Goal: Transaction & Acquisition: Purchase product/service

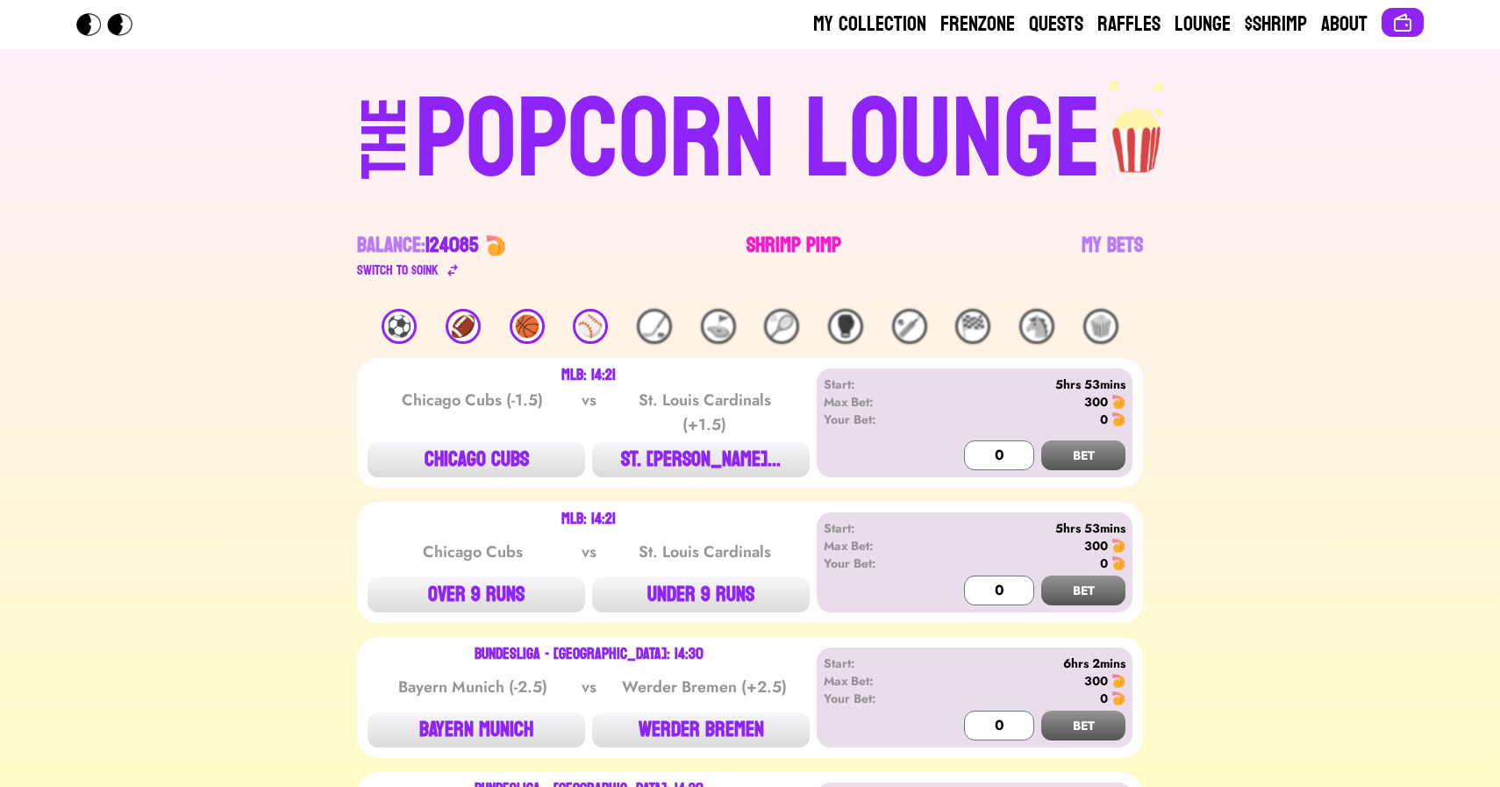
click at [784, 238] on link "Shrimp Pimp" at bounding box center [793, 256] width 95 height 49
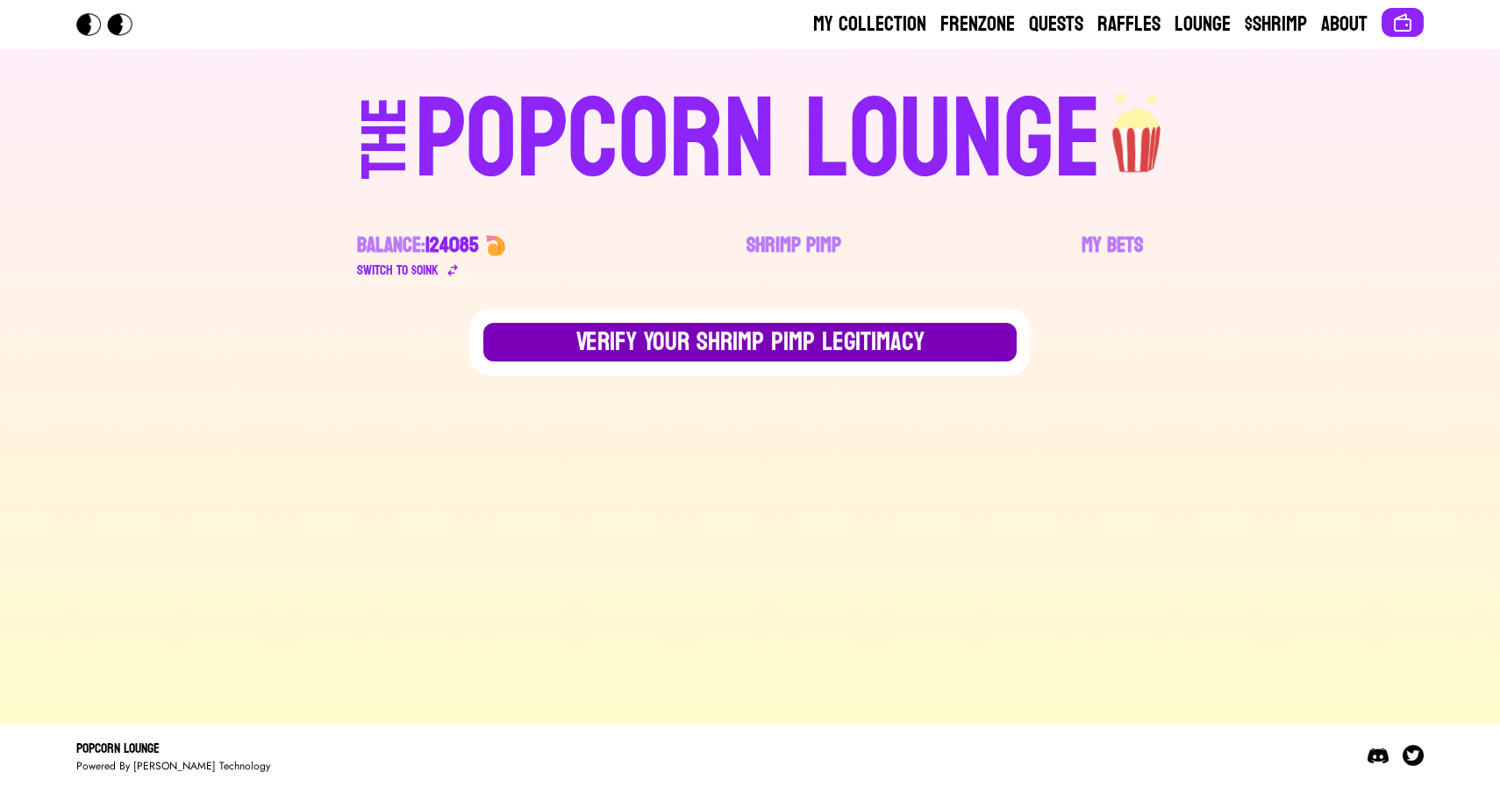
click at [636, 328] on button "Verify Your Shrimp Pimp Legitimacy" at bounding box center [749, 342] width 533 height 39
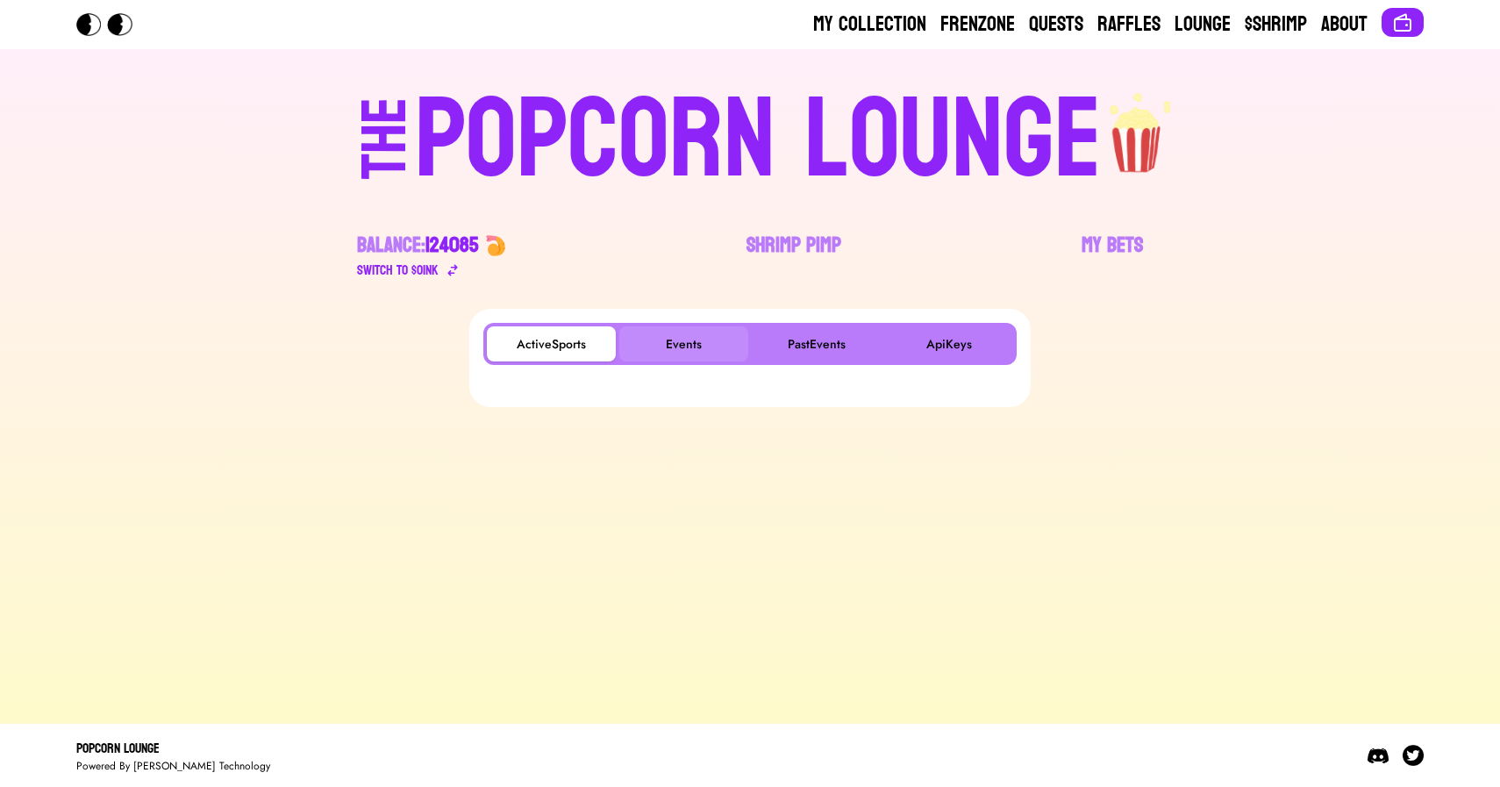
click at [688, 326] on button "Events" at bounding box center [683, 343] width 129 height 35
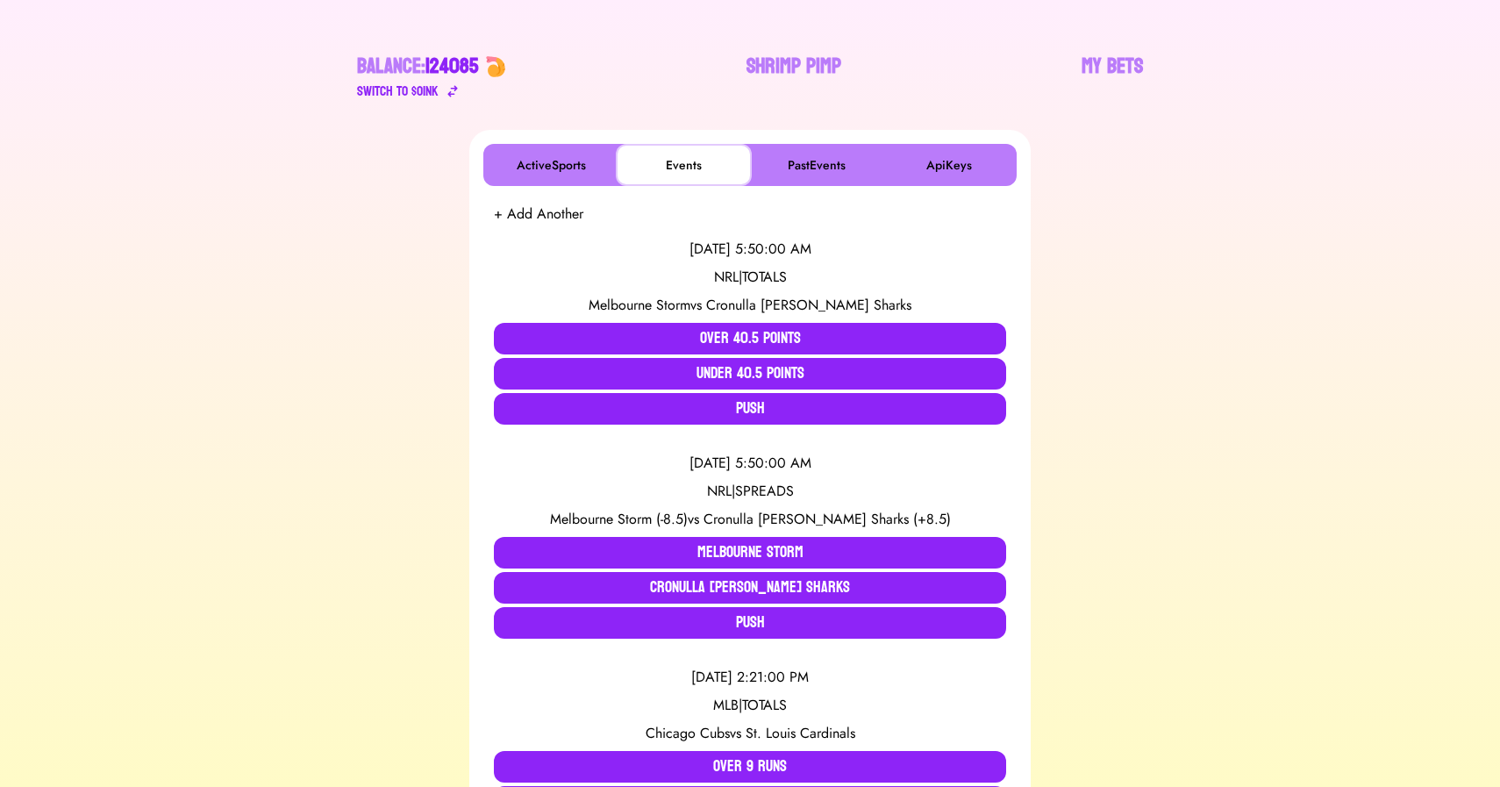
scroll to position [180, 0]
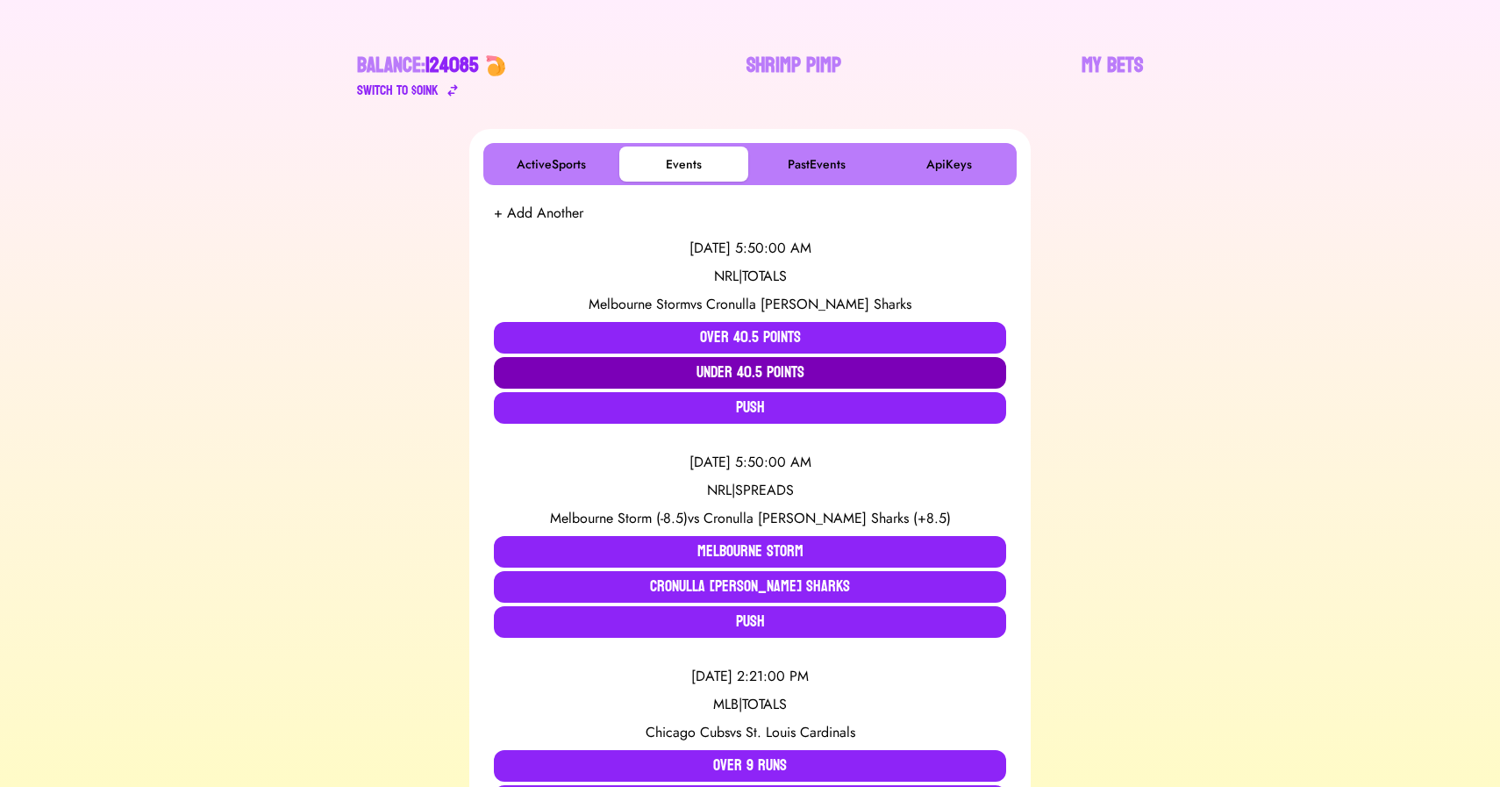
click at [534, 369] on button "Under 40.5 Points" at bounding box center [750, 373] width 512 height 32
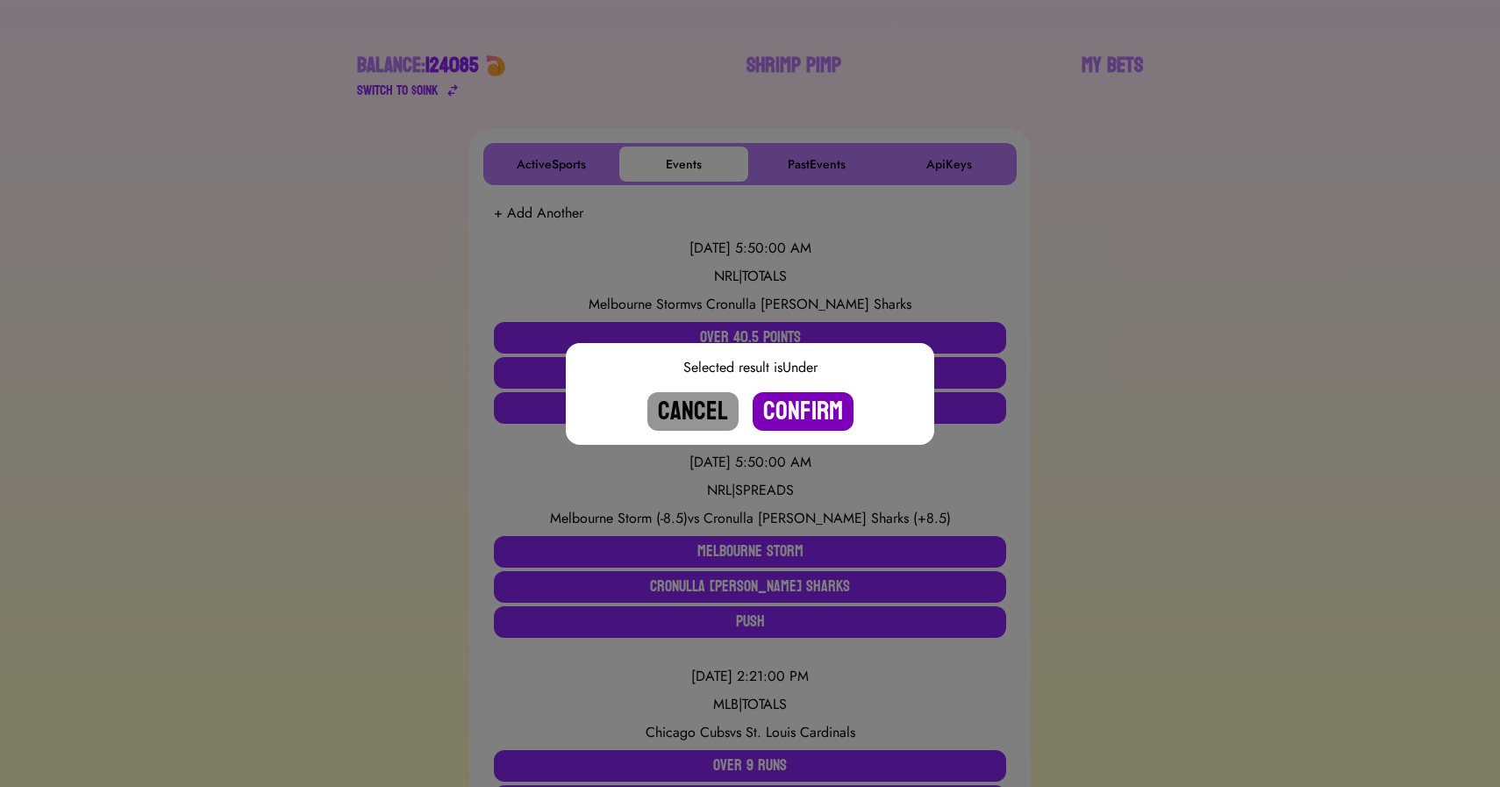
click at [783, 404] on button "Confirm" at bounding box center [802, 411] width 101 height 39
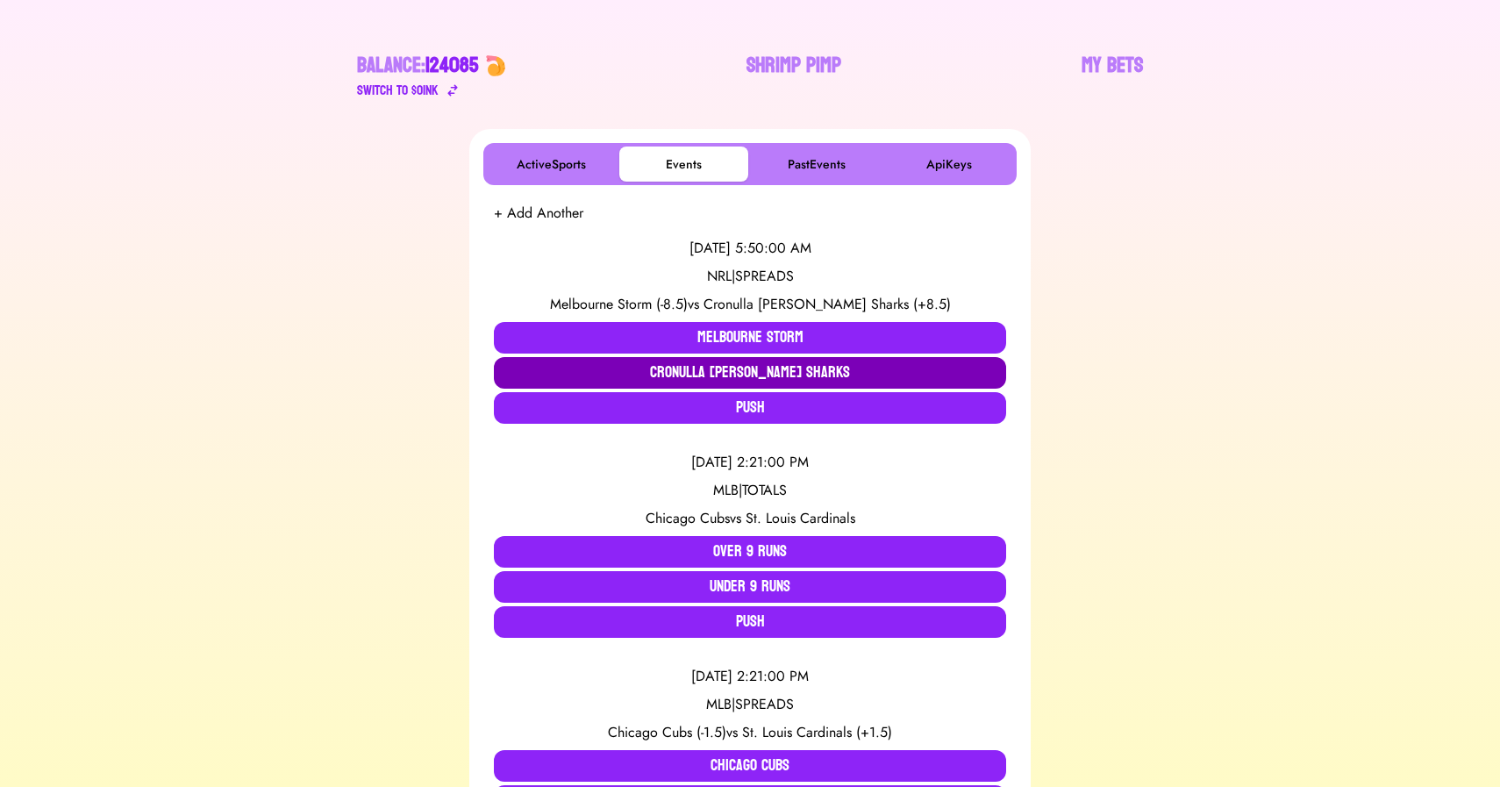
click at [770, 378] on button "Cronulla [PERSON_NAME] Sharks" at bounding box center [750, 373] width 512 height 32
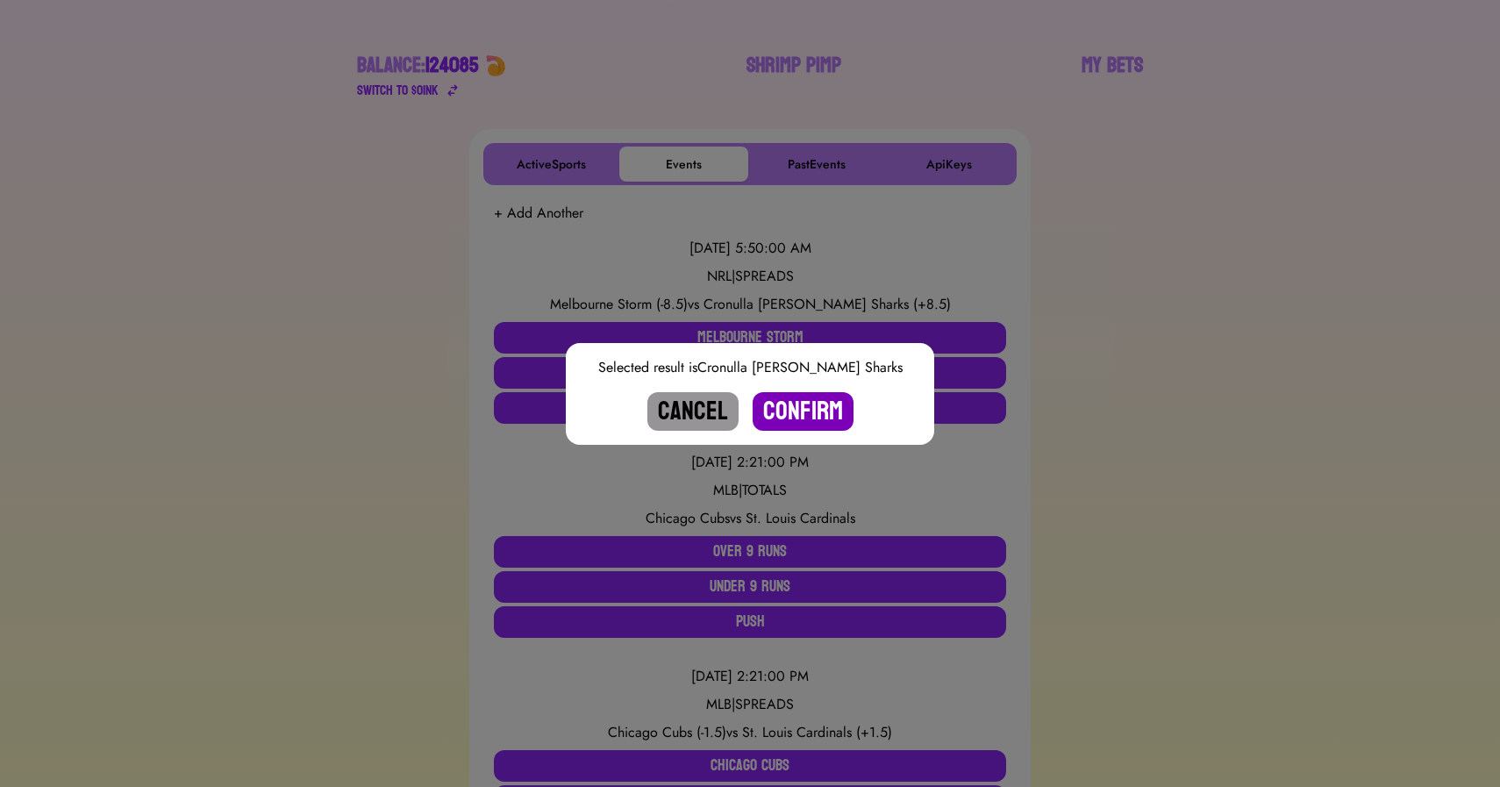
click at [823, 413] on button "Confirm" at bounding box center [802, 411] width 101 height 39
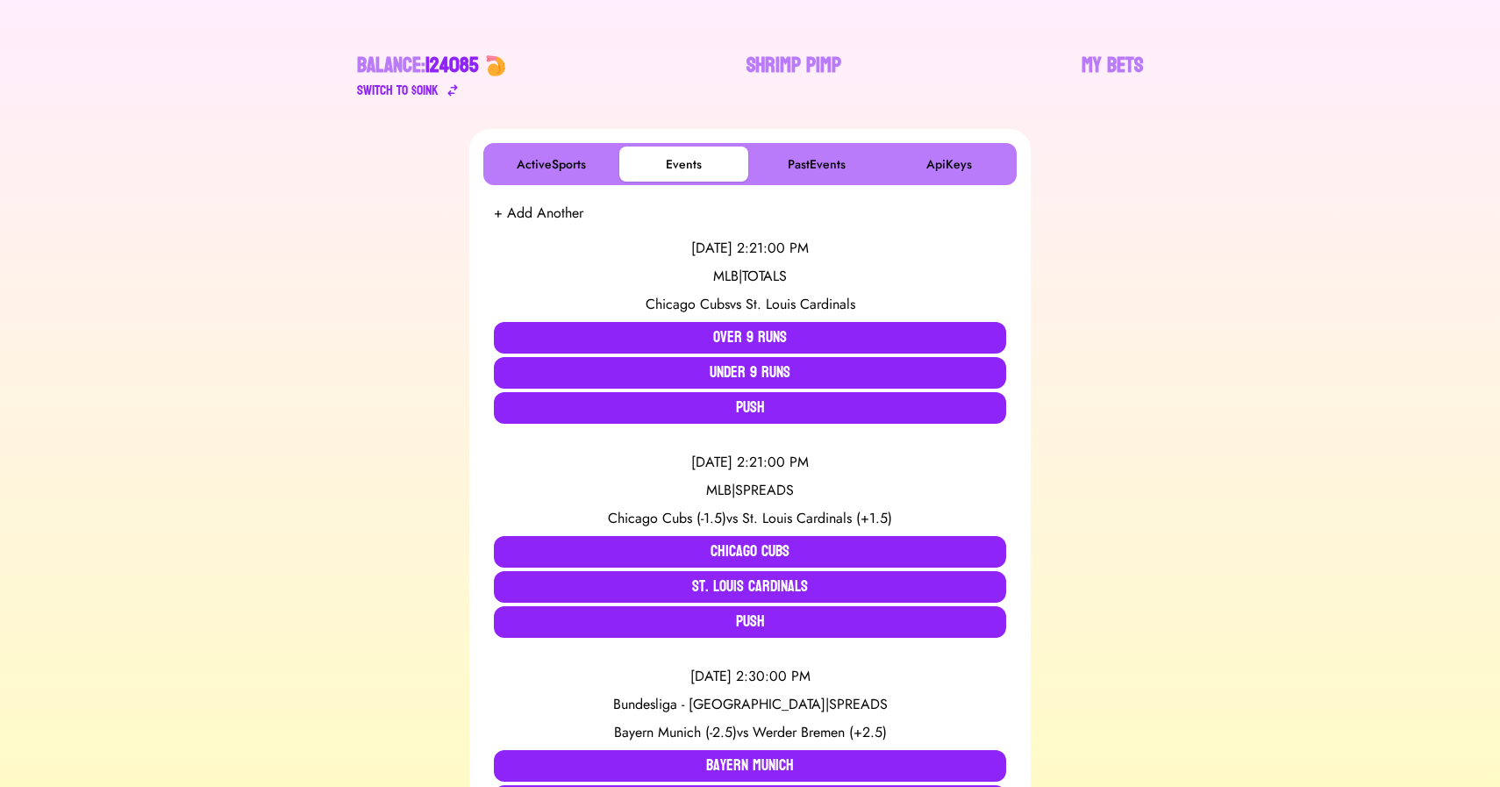
scroll to position [0, 0]
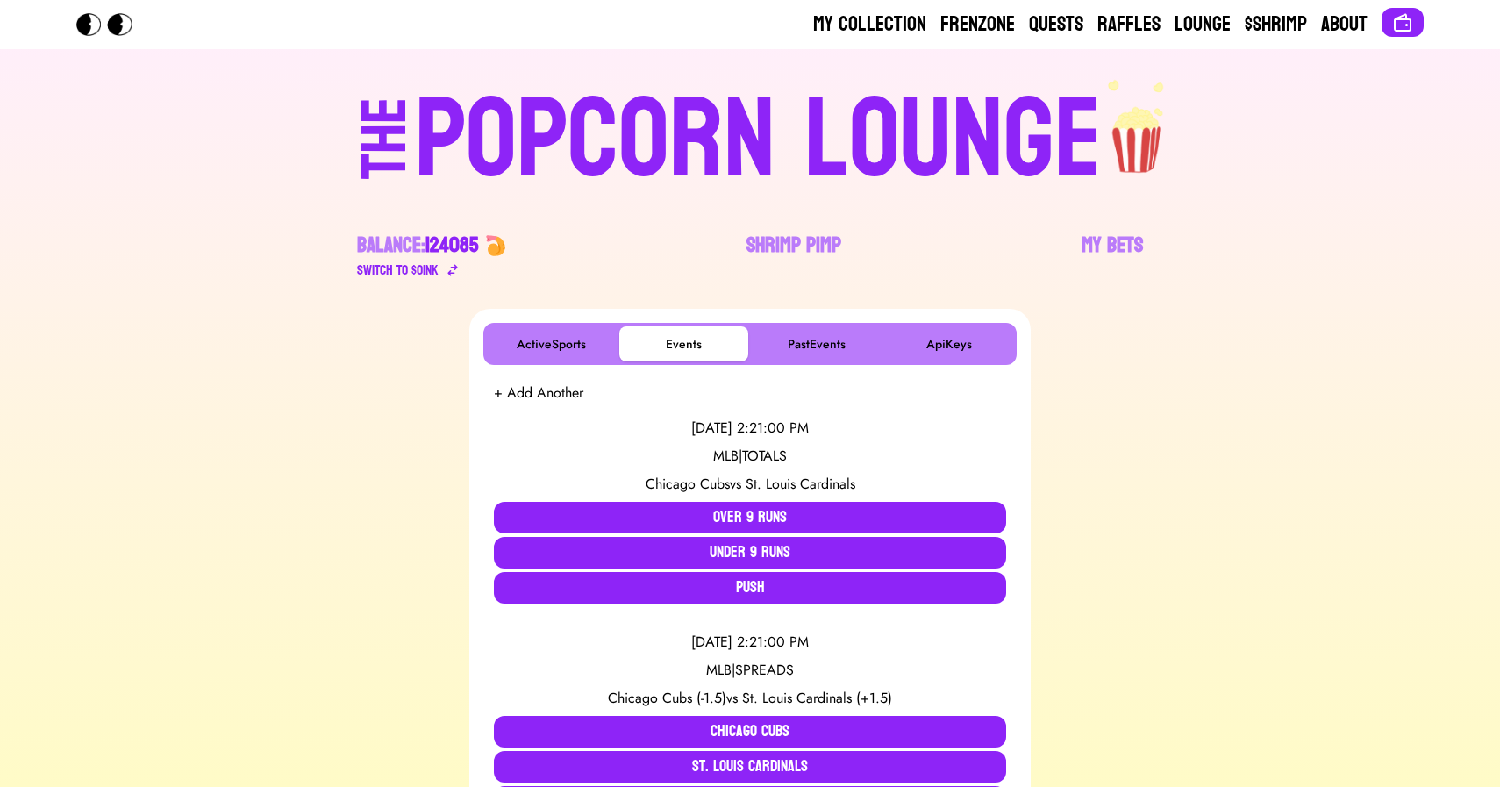
click at [688, 139] on div "POPCORN LOUNGE" at bounding box center [758, 140] width 687 height 112
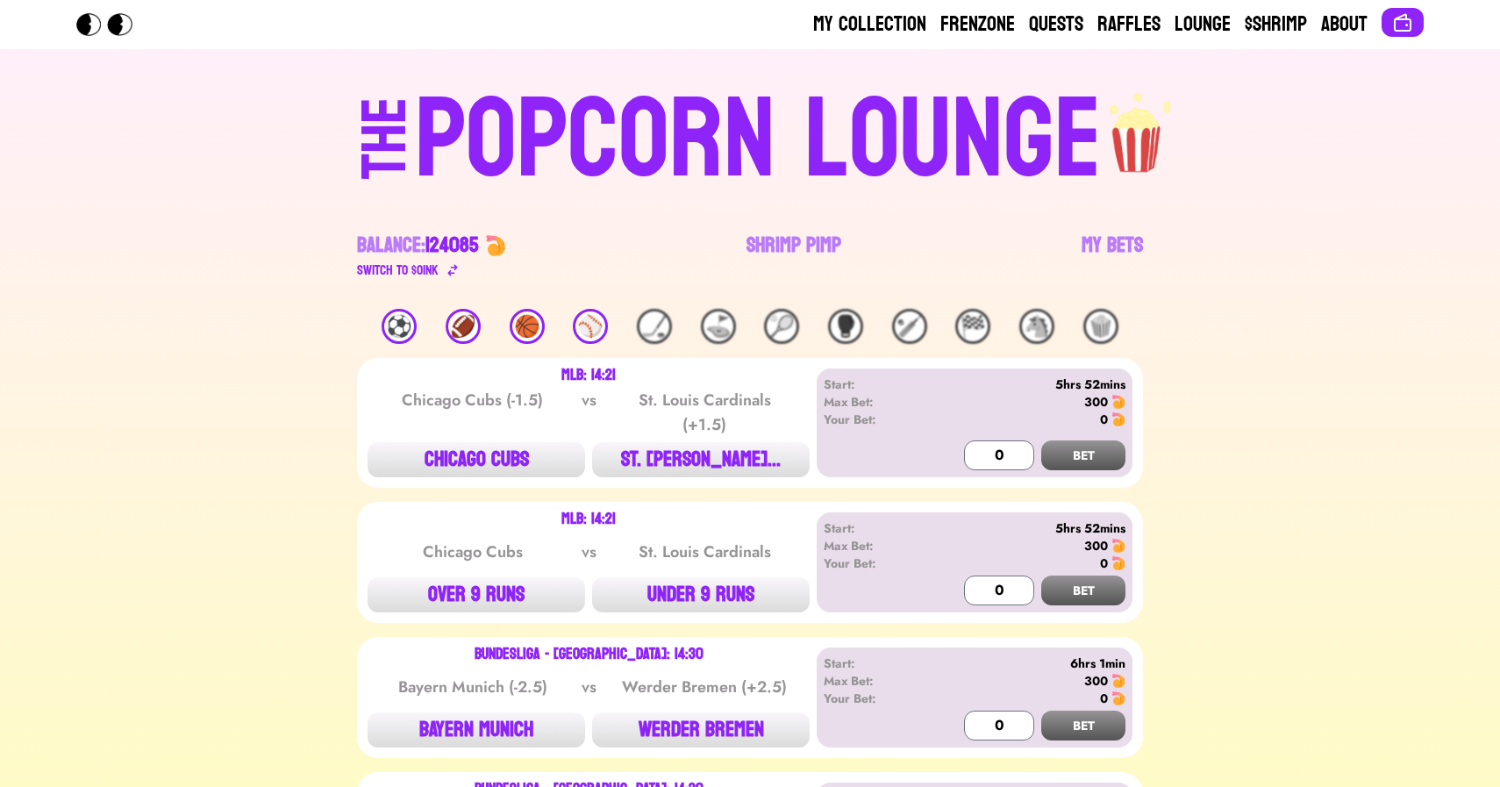
click at [396, 317] on div "⚽️" at bounding box center [399, 326] width 35 height 35
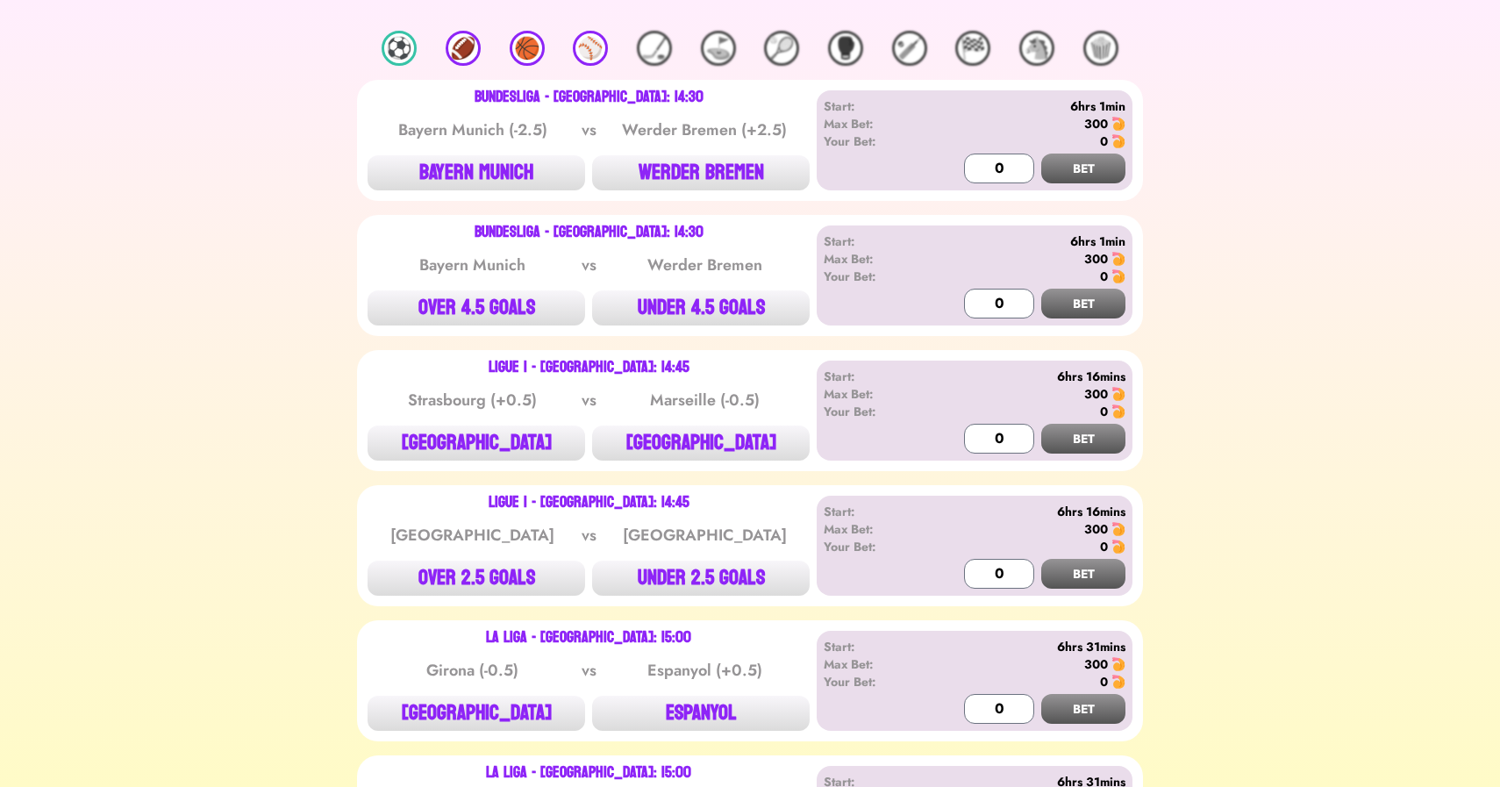
scroll to position [276, 0]
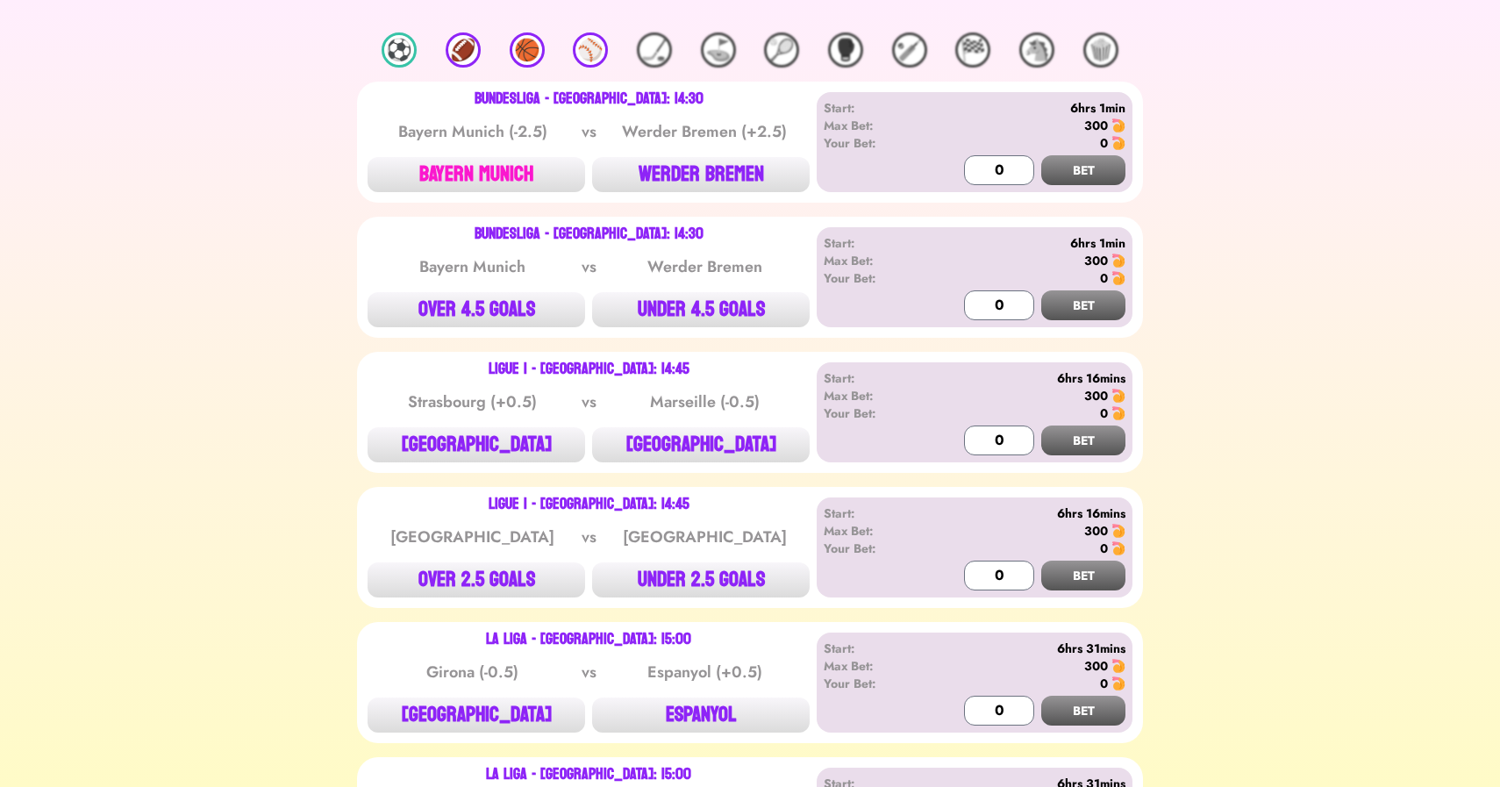
click at [449, 176] on button "BAYERN MUNICH" at bounding box center [476, 174] width 218 height 35
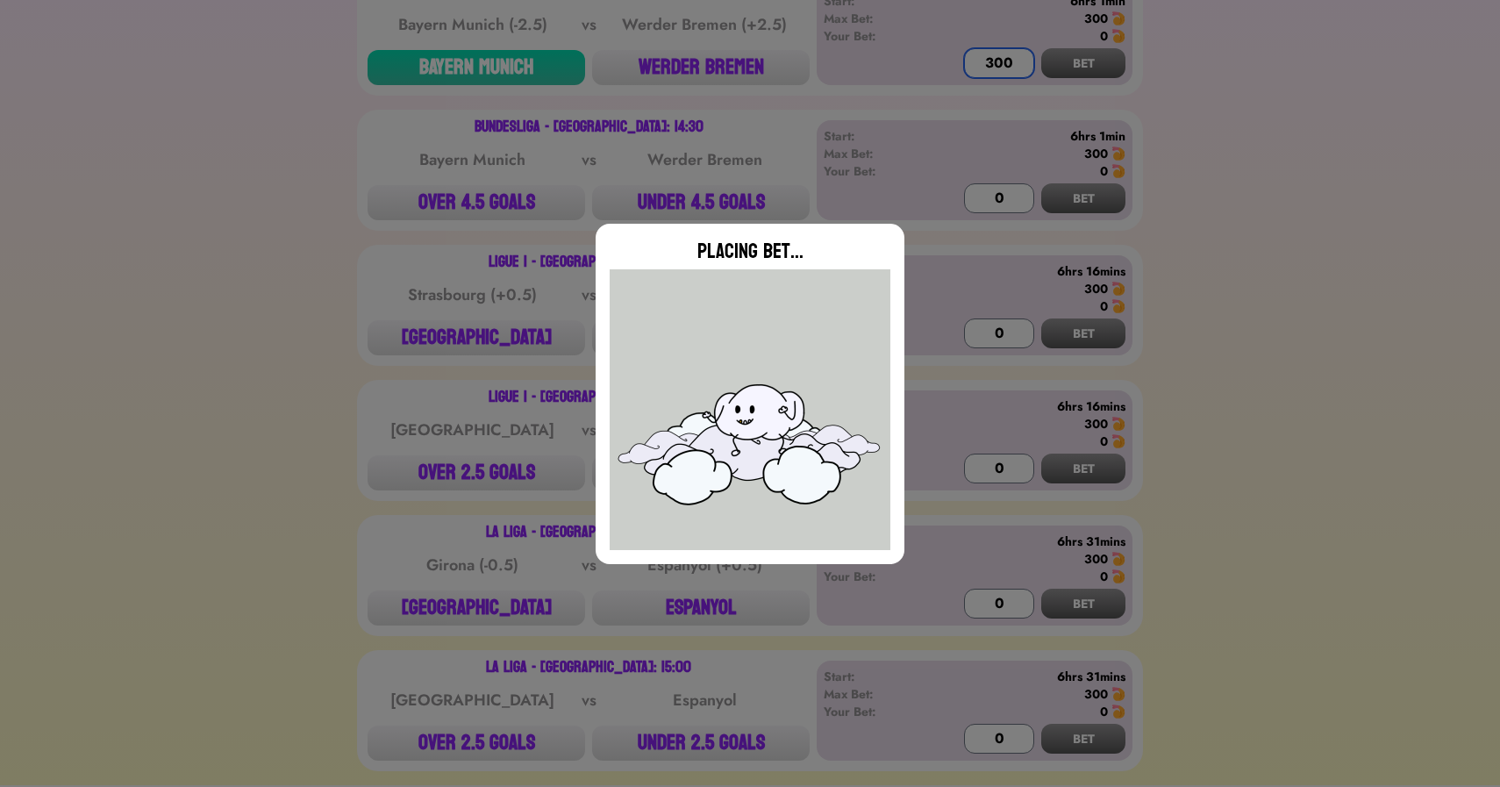
scroll to position [398, 0]
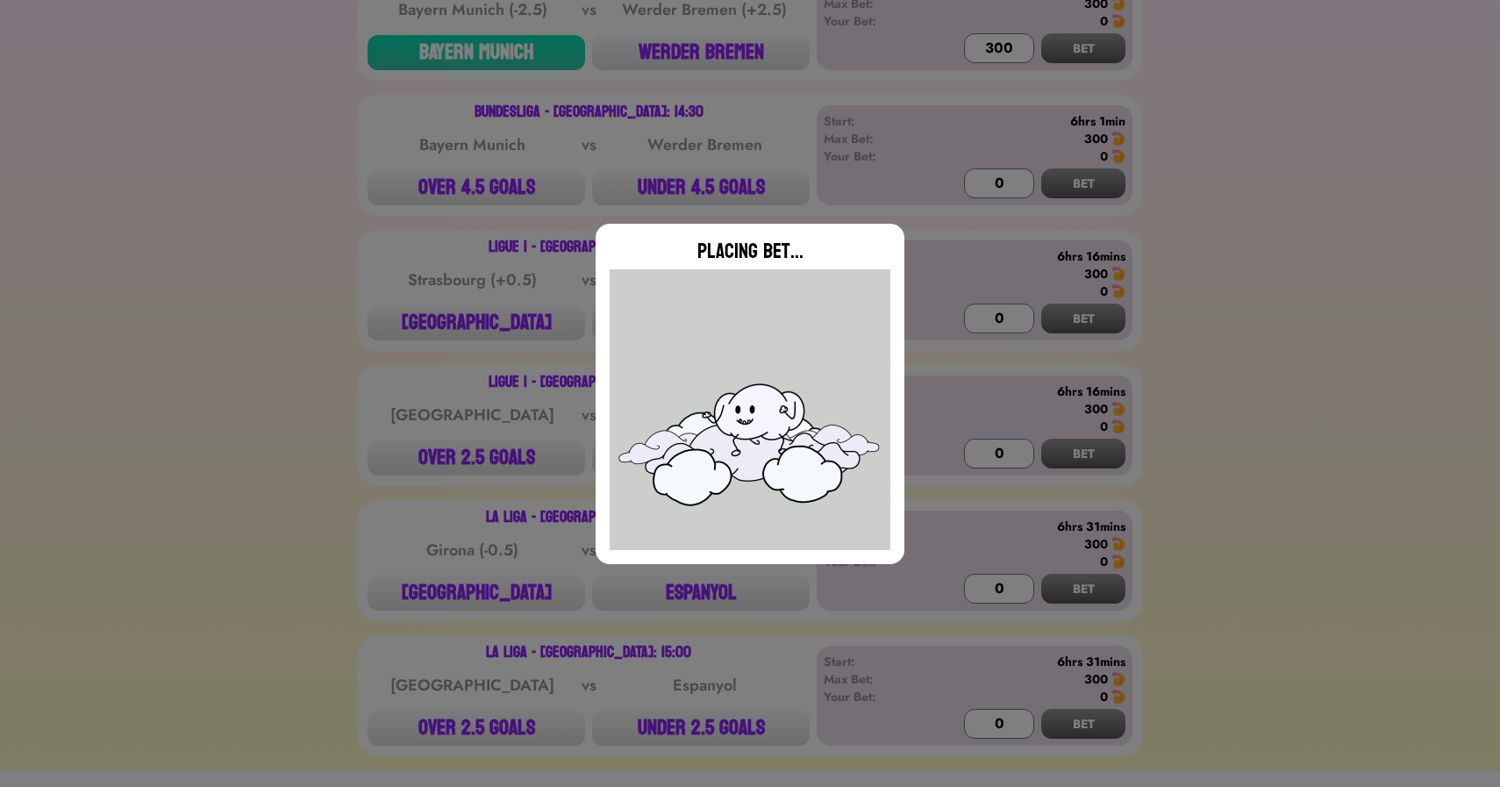
type input "0"
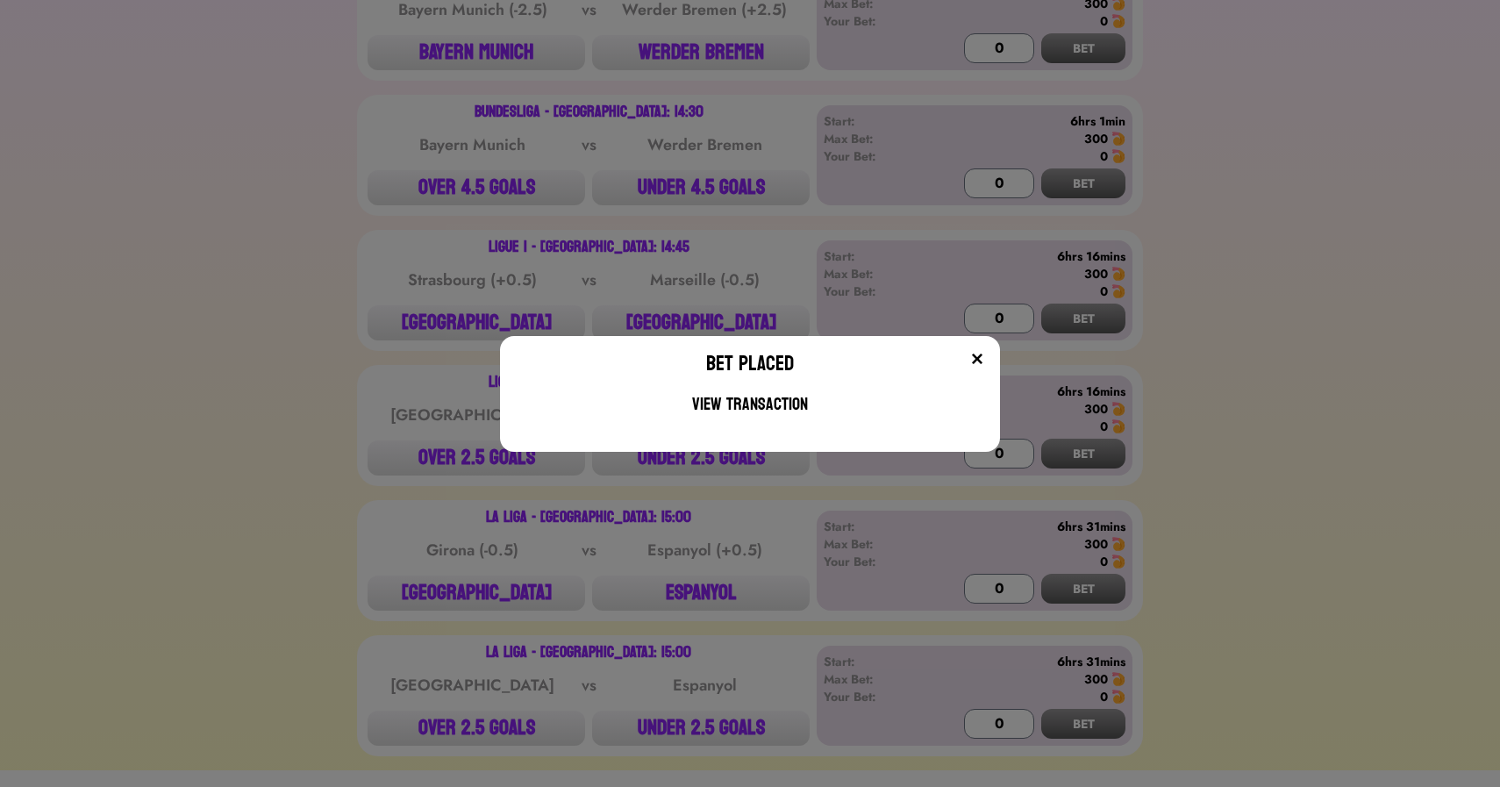
click at [717, 185] on div "Bet Placed View Transaction" at bounding box center [750, 393] width 1500 height 787
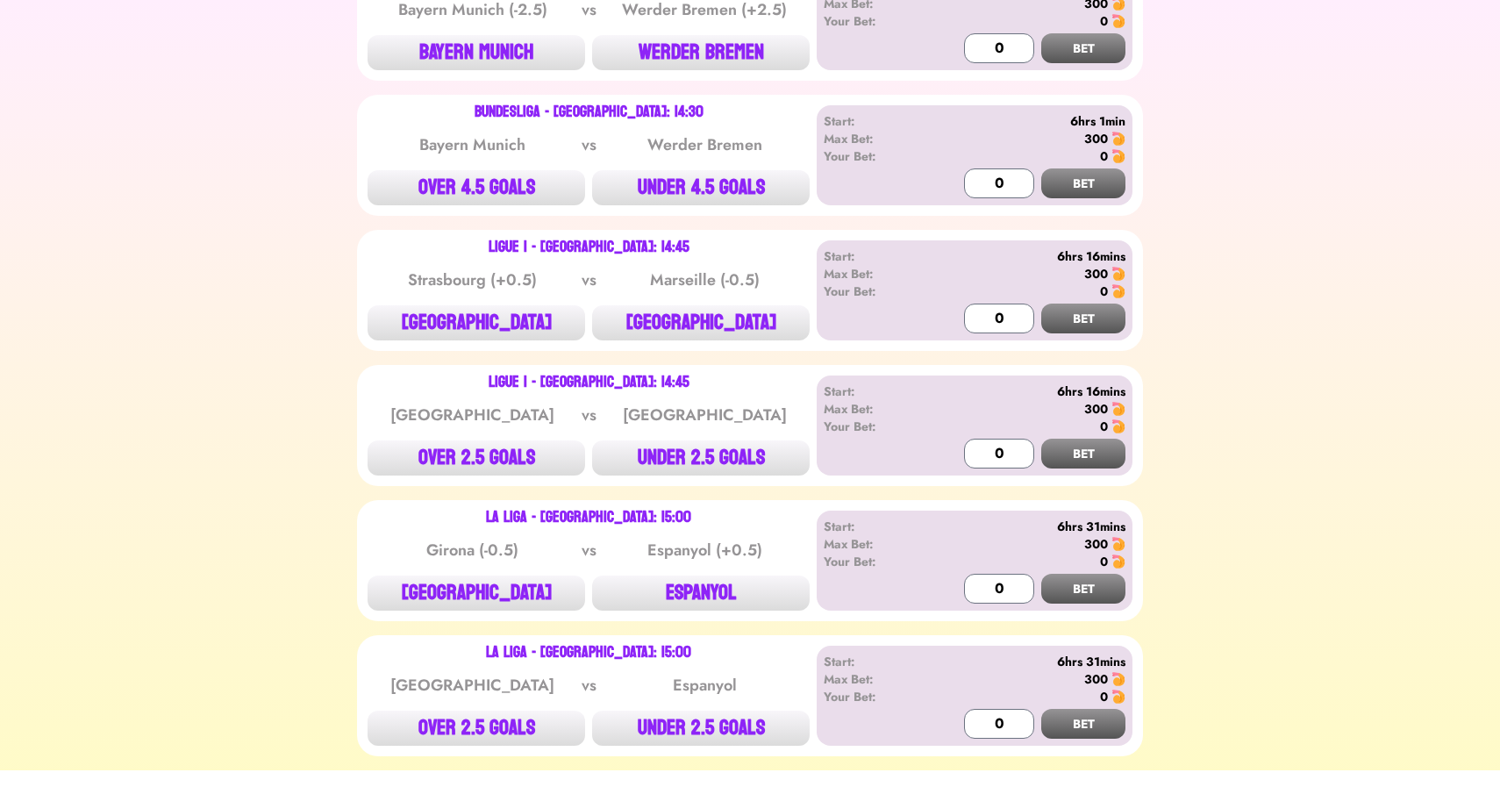
click at [717, 185] on button "UNDER 4.5 GOALS" at bounding box center [701, 187] width 218 height 35
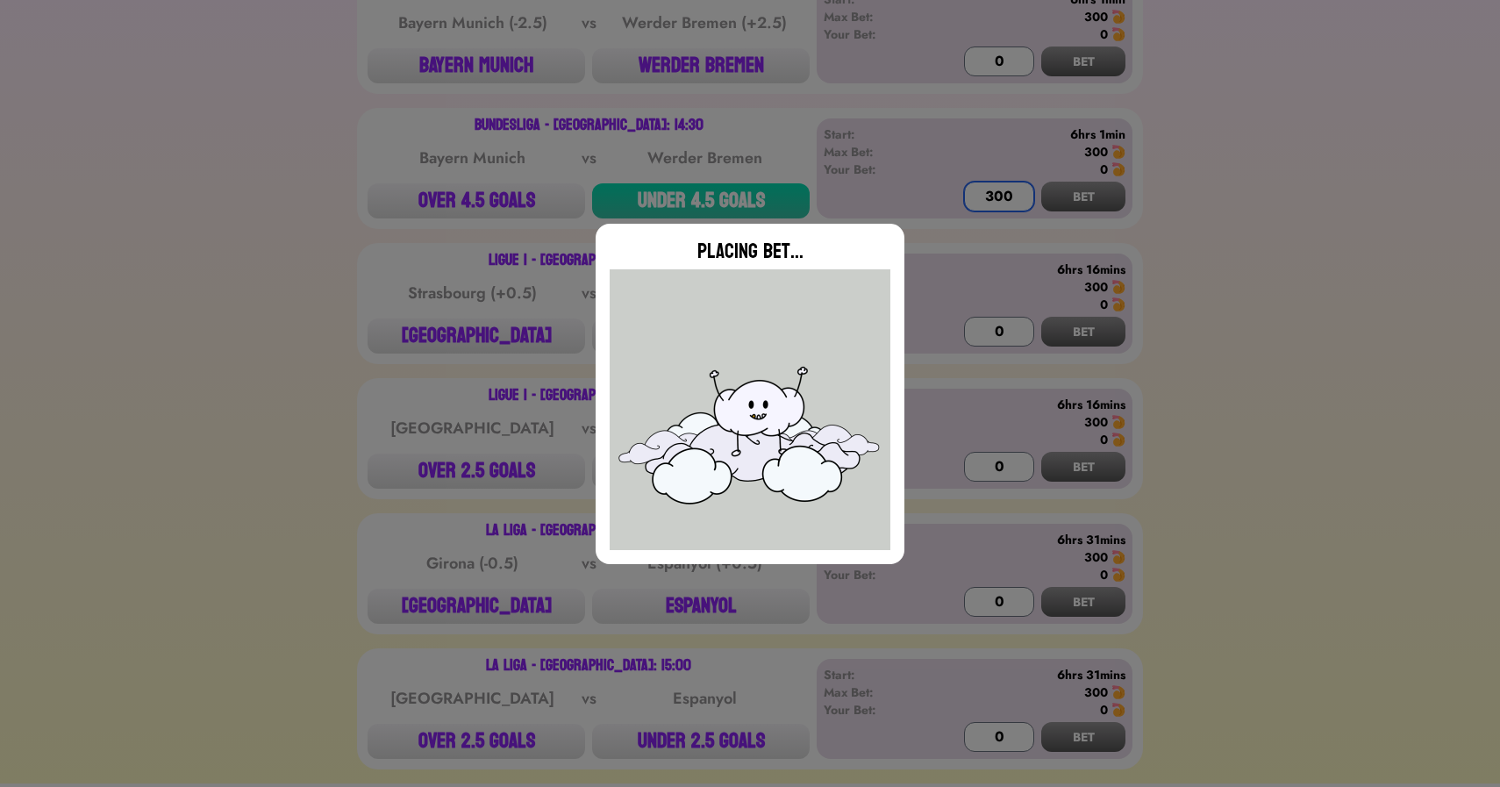
scroll to position [444, 0]
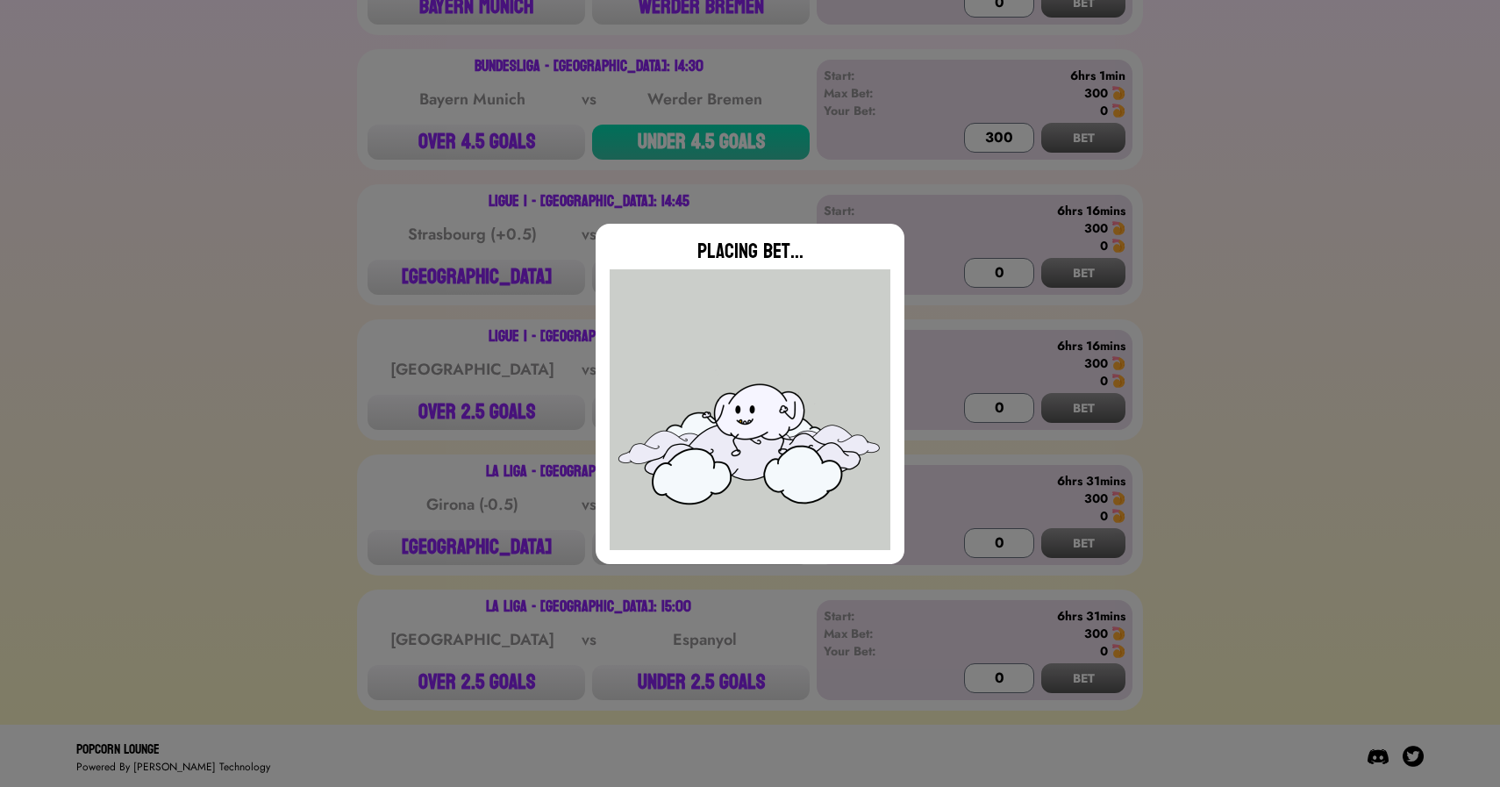
type input "0"
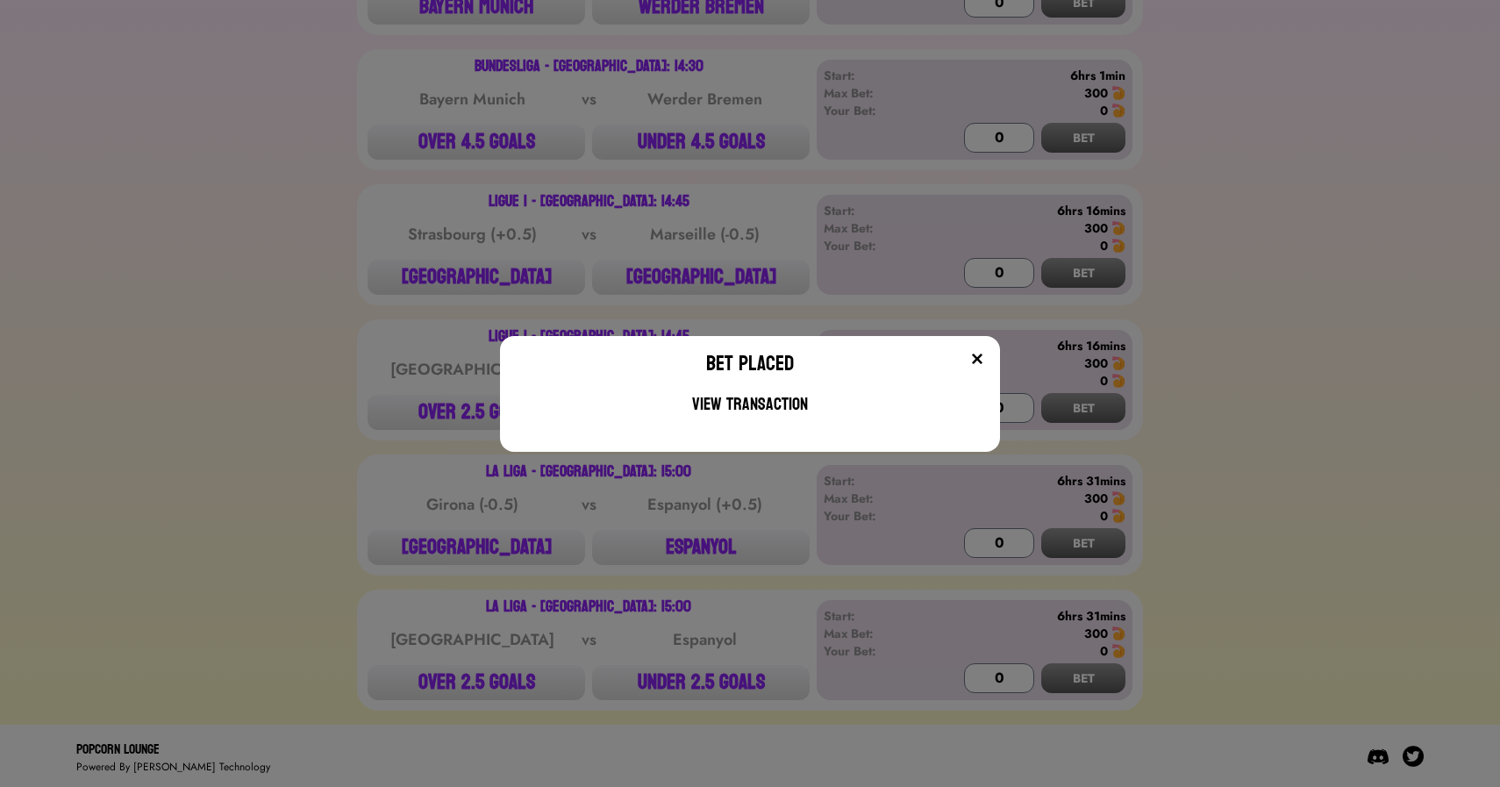
click at [453, 205] on div "Bet Placed View Transaction" at bounding box center [750, 393] width 1500 height 787
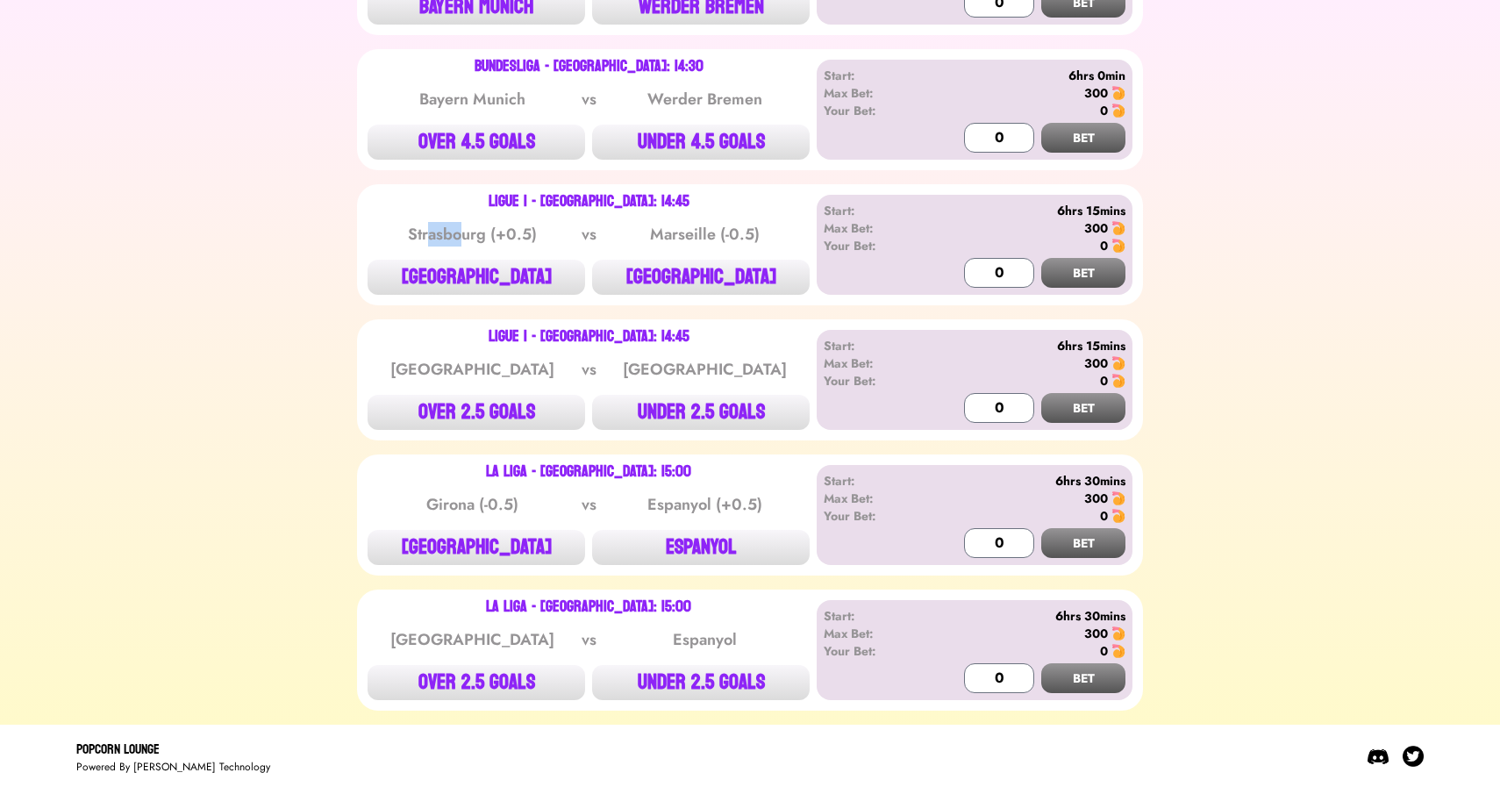
drag, startPoint x: 428, startPoint y: 232, endPoint x: 463, endPoint y: 235, distance: 35.3
click at [463, 235] on div "Strasbourg (+0.5)" at bounding box center [472, 234] width 177 height 25
click at [474, 400] on button "OVER 2.5 GOALS" at bounding box center [476, 412] width 218 height 35
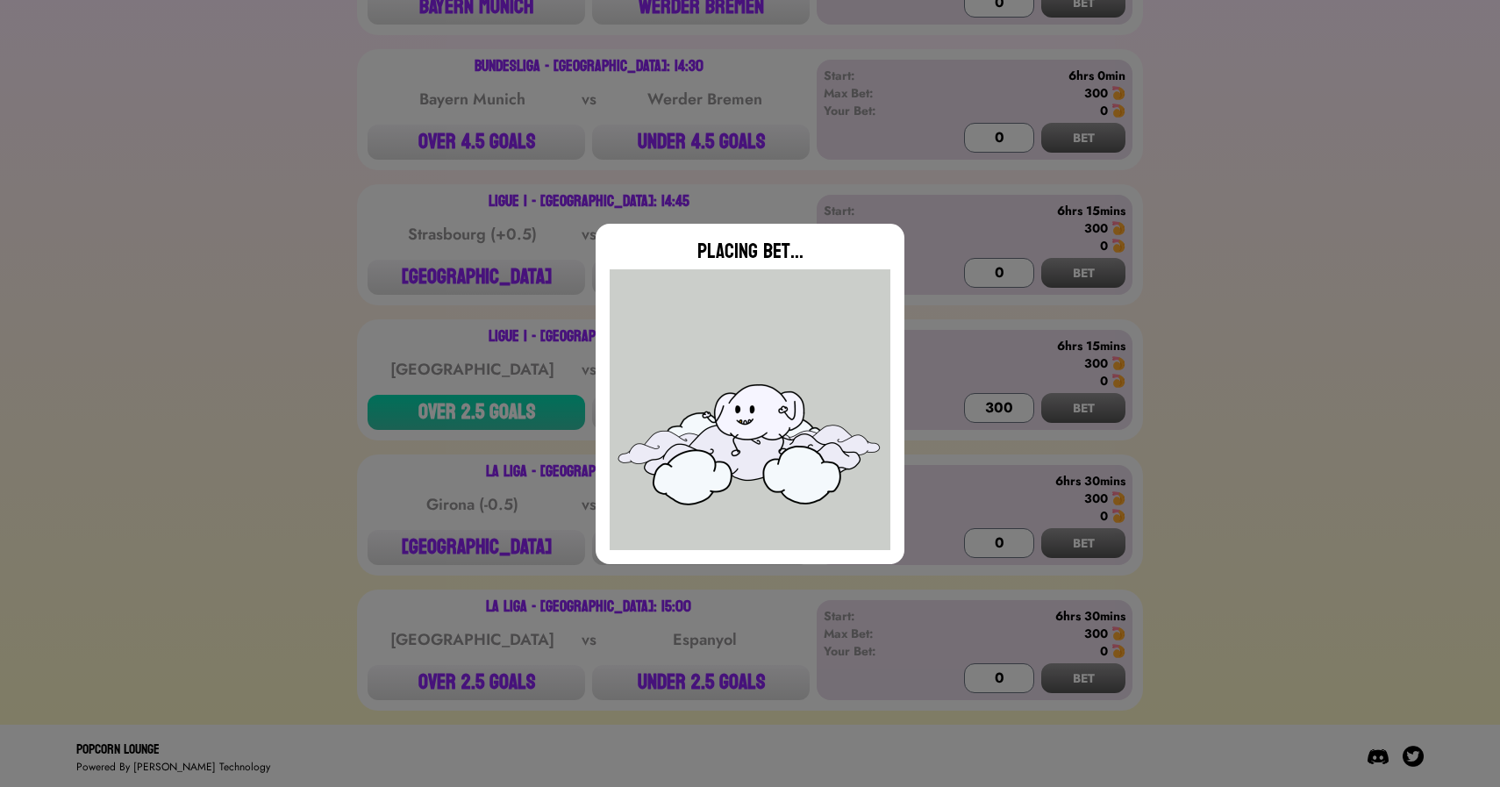
type input "0"
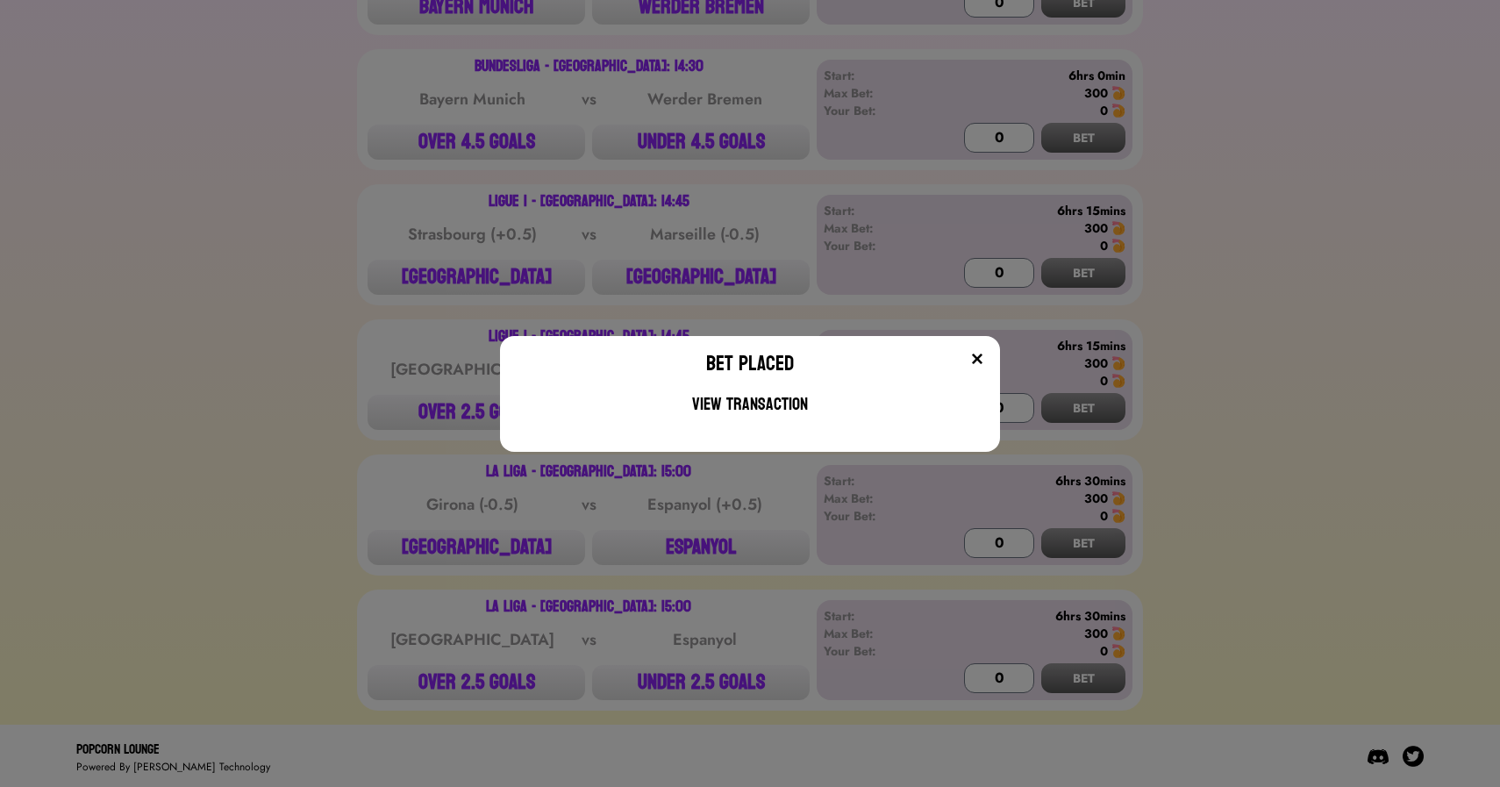
click at [450, 503] on div "Bet Placed View Transaction" at bounding box center [750, 393] width 1500 height 787
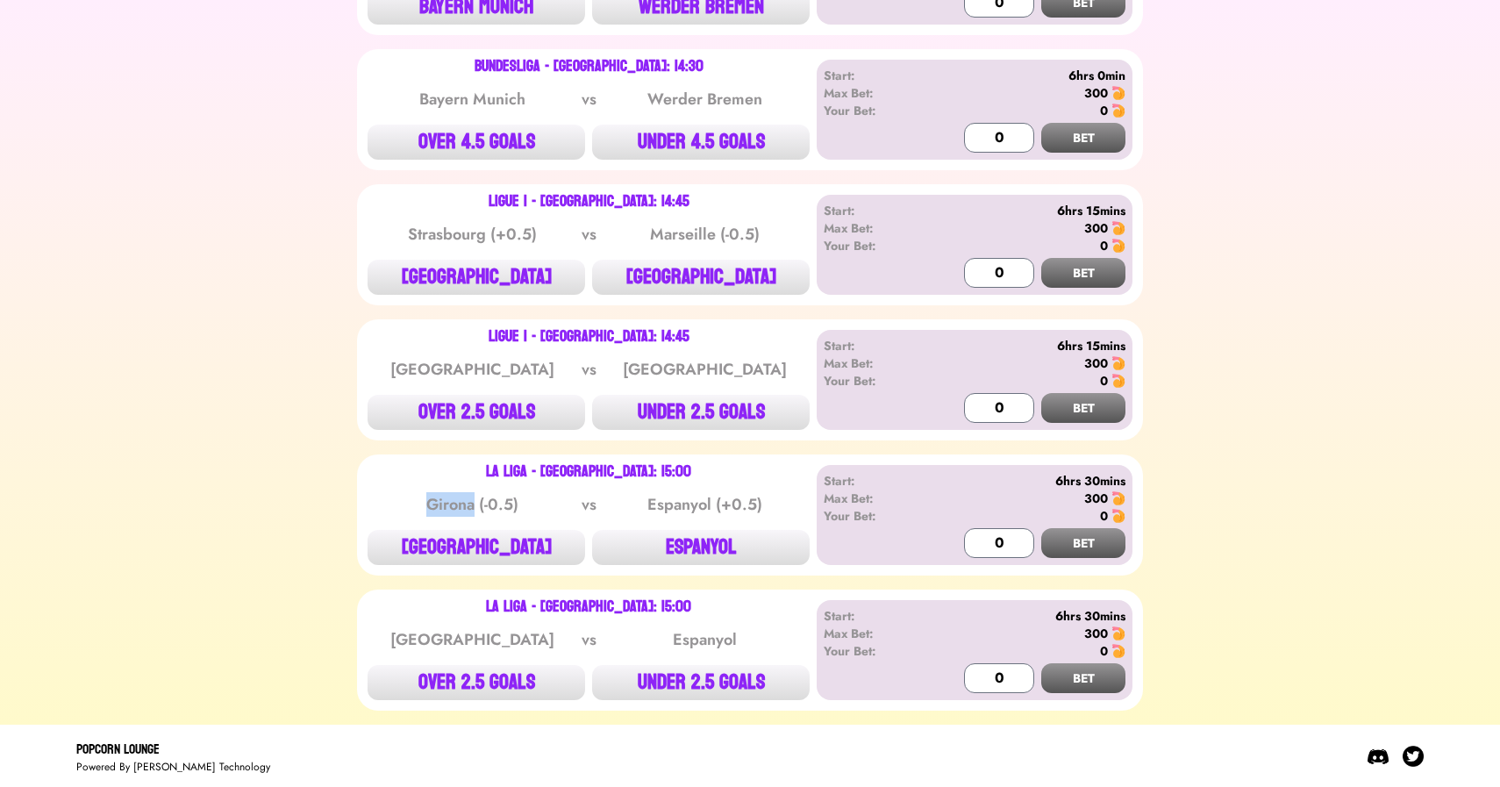
click at [450, 503] on div "Girona (-0.5)" at bounding box center [472, 504] width 177 height 25
click at [712, 538] on button "ESPANYOL" at bounding box center [701, 547] width 218 height 35
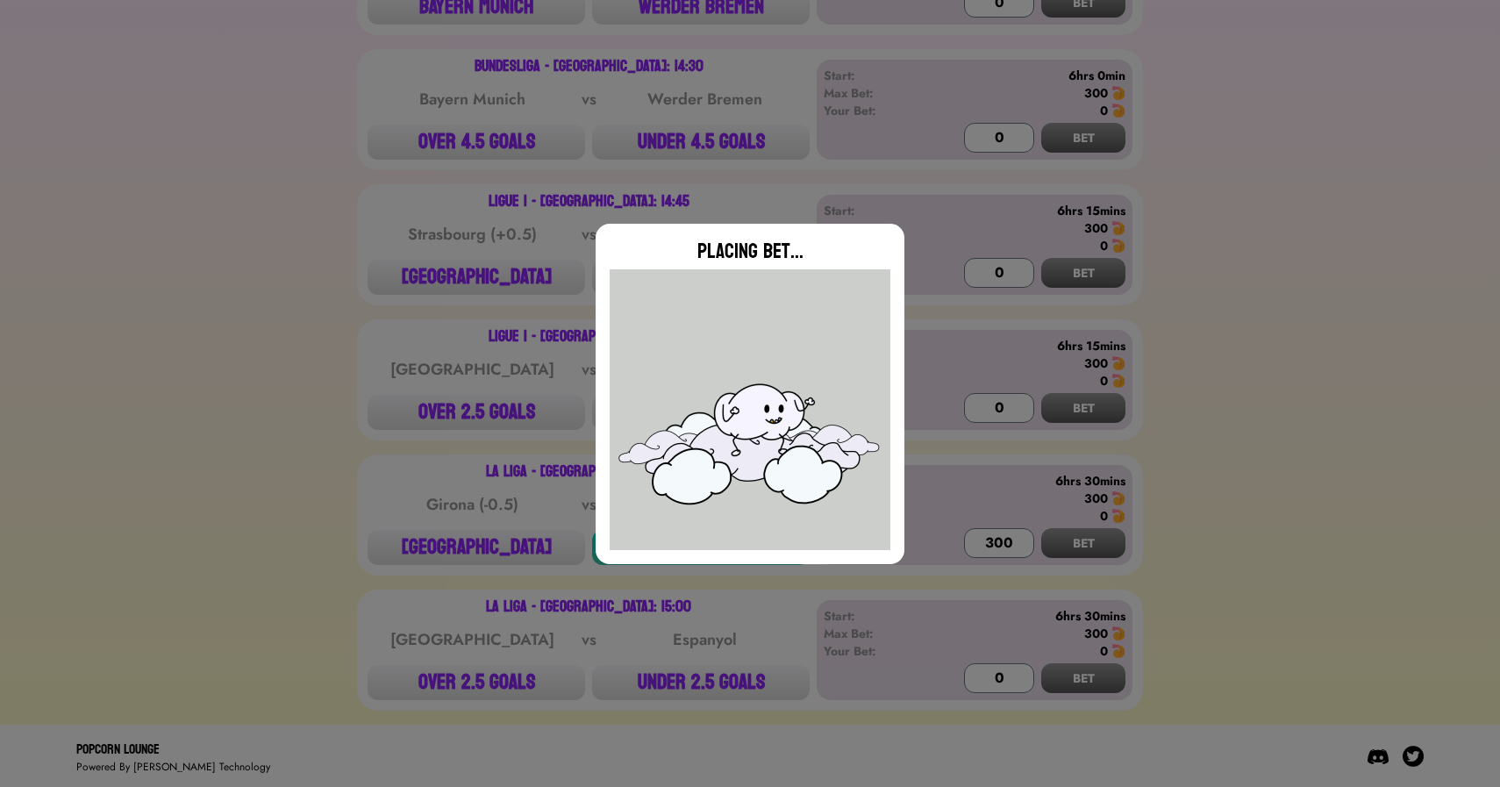
type input "0"
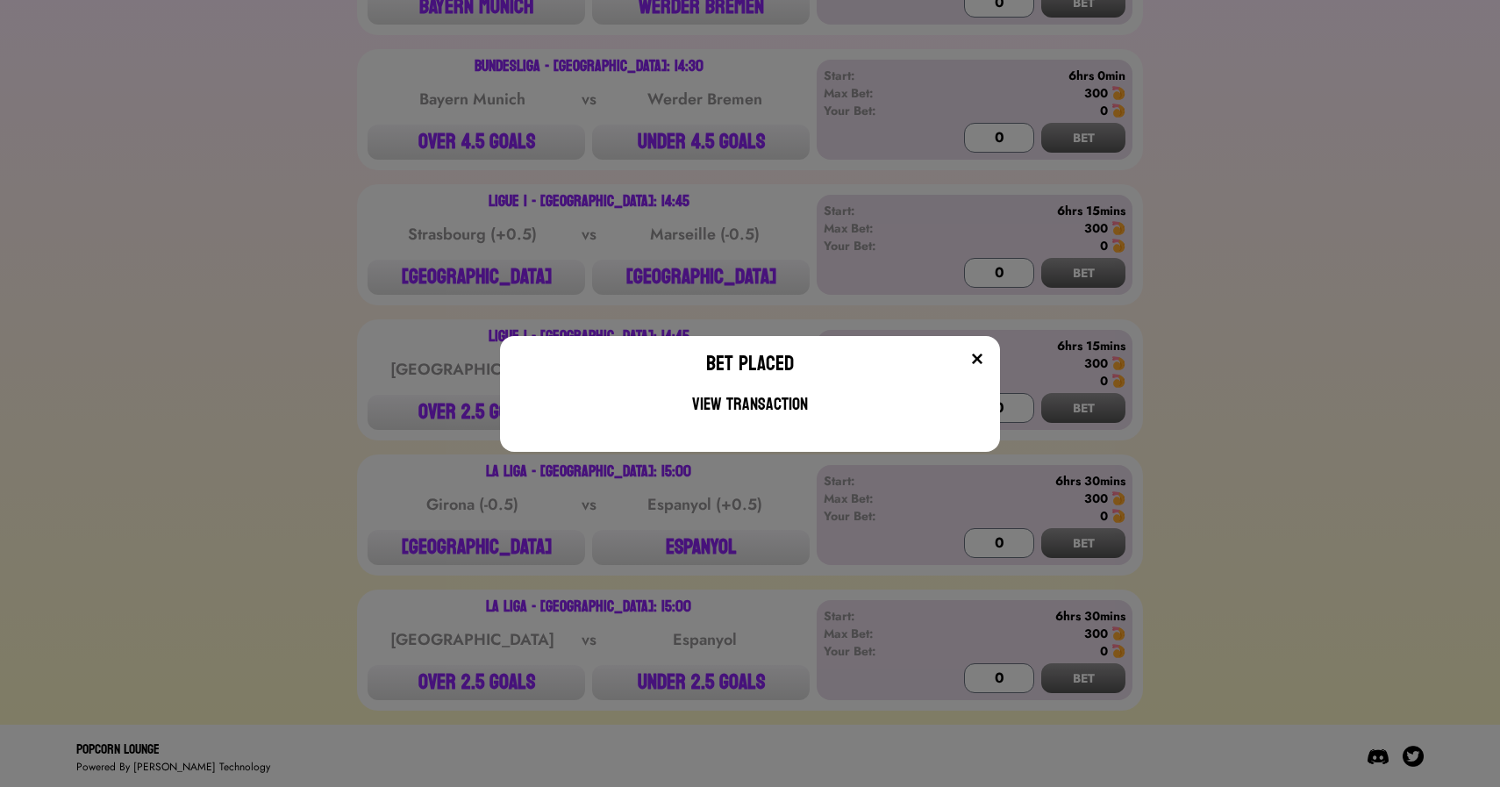
click at [389, 323] on div "Bet Placed View Transaction" at bounding box center [750, 393] width 1500 height 787
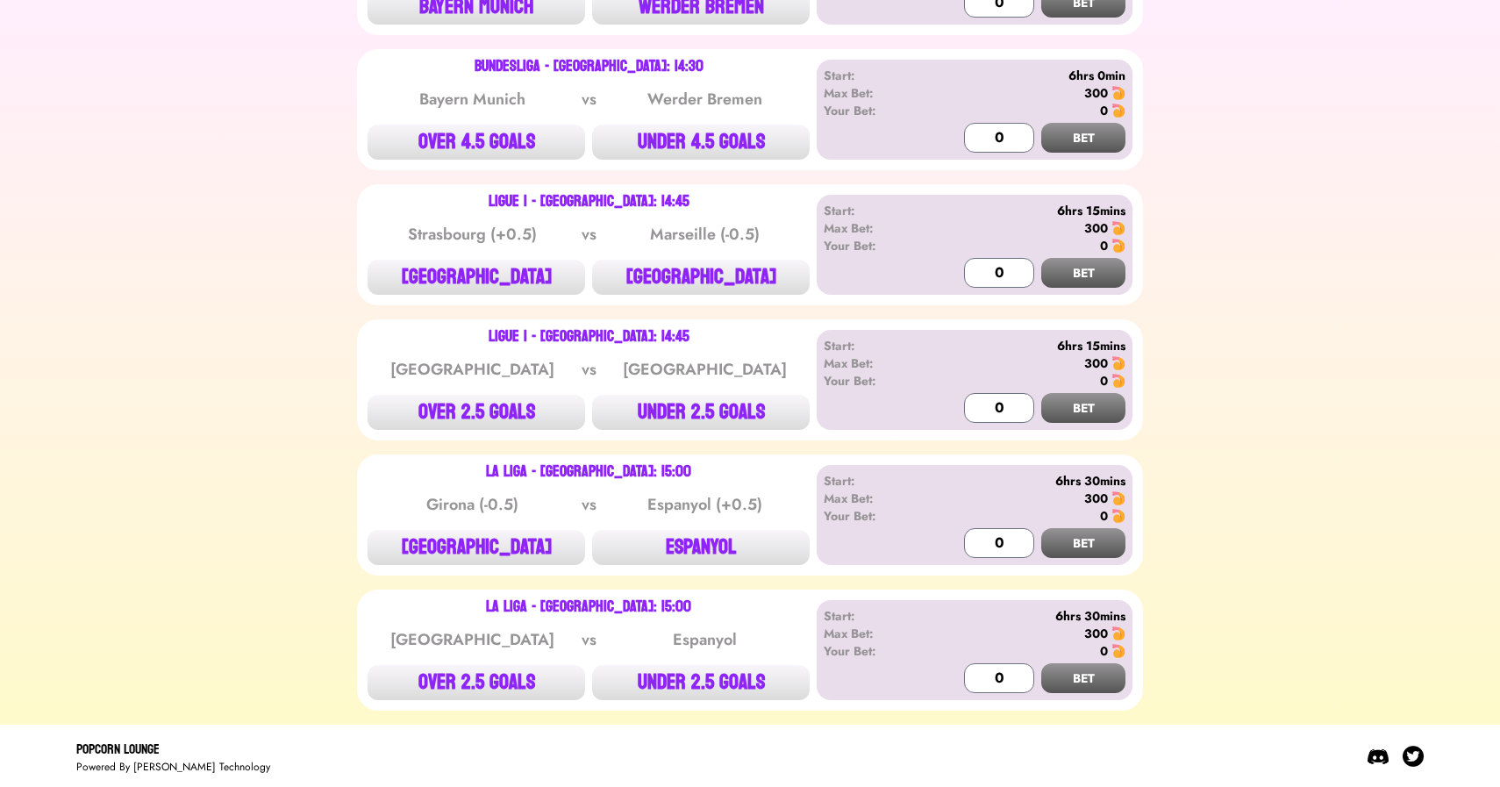
scroll to position [0, 0]
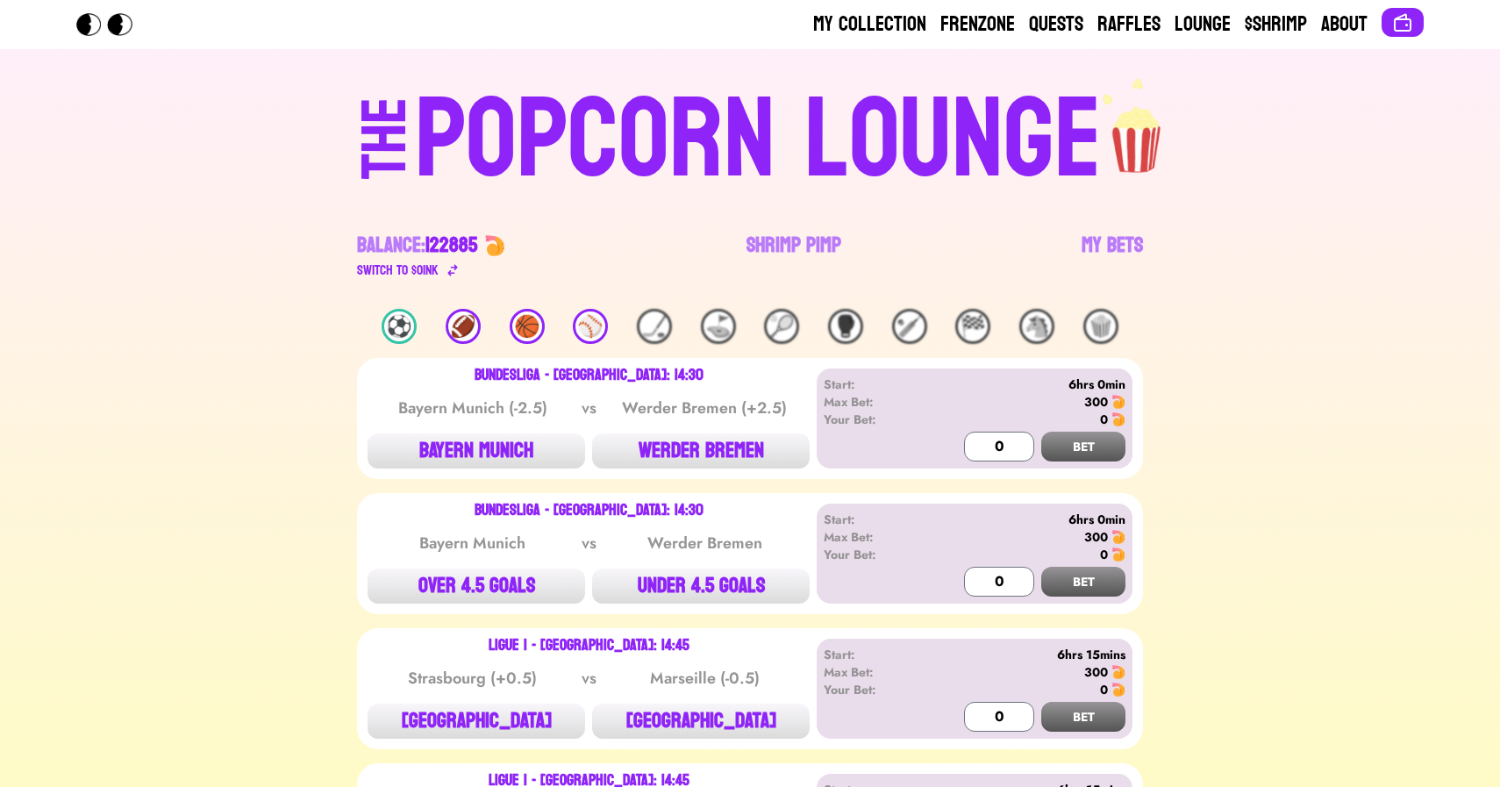
click at [596, 318] on div "⚾️" at bounding box center [590, 326] width 35 height 35
